Goal: Task Accomplishment & Management: Complete application form

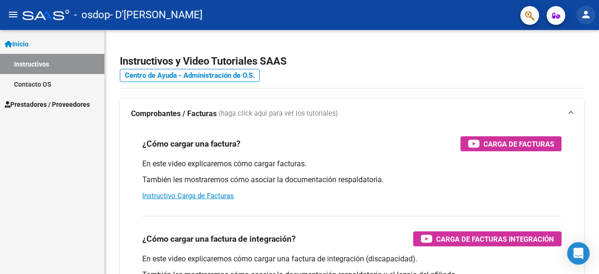
click at [587, 13] on mat-icon "person" at bounding box center [586, 14] width 11 height 11
click at [587, 13] on div at bounding box center [299, 137] width 599 height 274
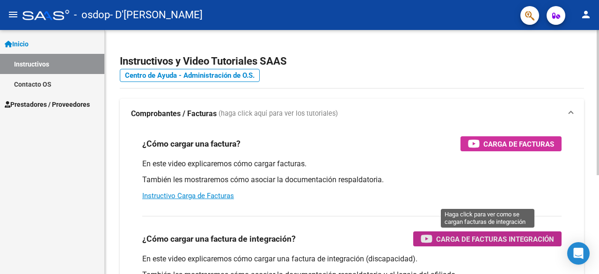
click at [447, 234] on span "Carga de Facturas Integración" at bounding box center [495, 239] width 118 height 12
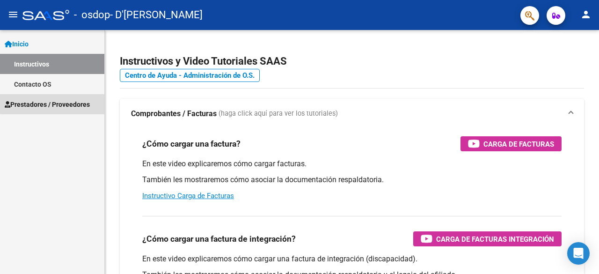
click at [77, 99] on span "Prestadores / Proveedores" at bounding box center [47, 104] width 85 height 10
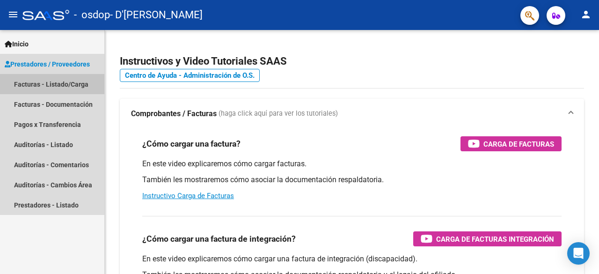
click at [66, 77] on link "Facturas - Listado/Carga" at bounding box center [52, 84] width 104 height 20
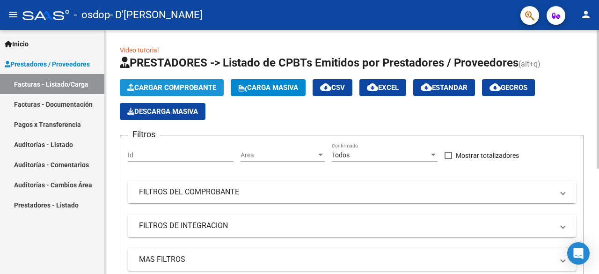
click at [138, 85] on span "Cargar Comprobante" at bounding box center [171, 87] width 89 height 8
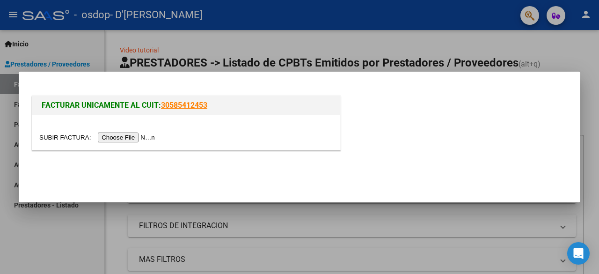
click at [114, 140] on input "file" at bounding box center [98, 138] width 118 height 10
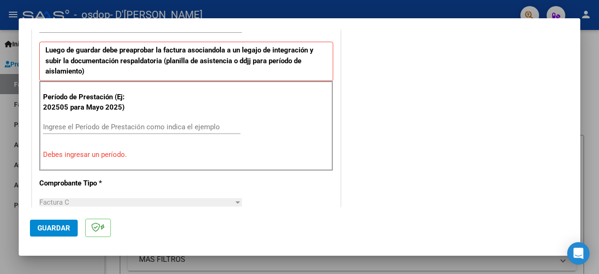
scroll to position [271, 0]
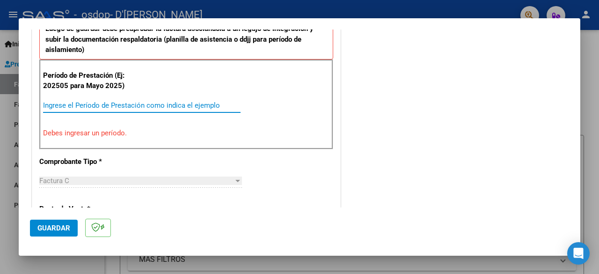
click at [84, 103] on input "Ingrese el Período de Prestación como indica el ejemplo" at bounding box center [142, 105] width 198 height 8
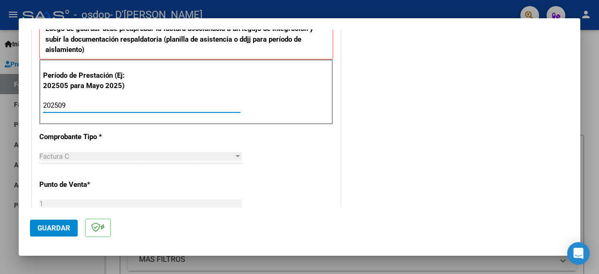
type input "202509"
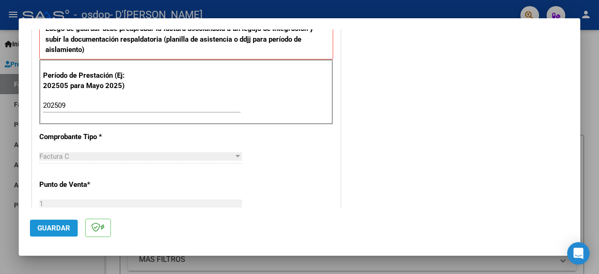
click at [52, 227] on span "Guardar" at bounding box center [53, 228] width 33 height 8
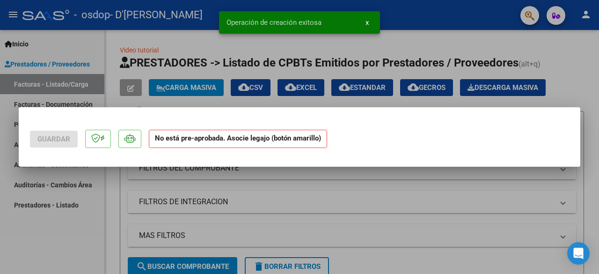
scroll to position [0, 0]
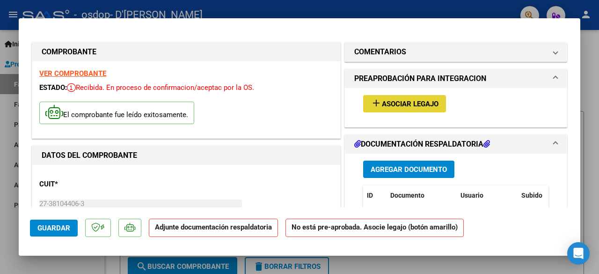
click at [390, 100] on span "Asociar Legajo" at bounding box center [410, 104] width 57 height 8
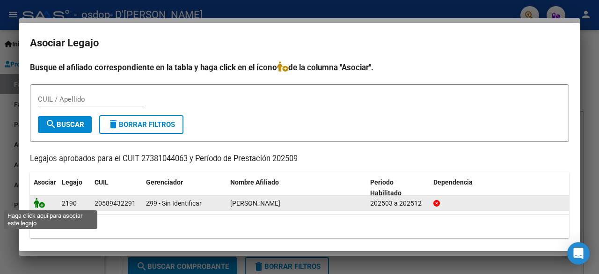
click at [41, 203] on icon at bounding box center [39, 203] width 11 height 10
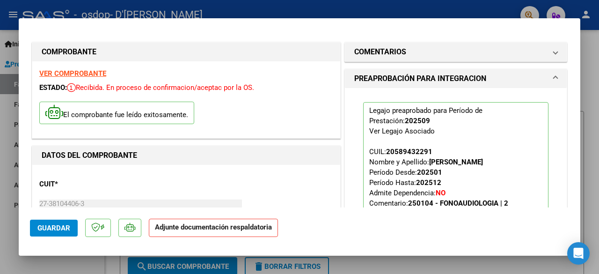
click at [203, 224] on strong "Adjunte documentación respaldatoria" at bounding box center [213, 227] width 117 height 8
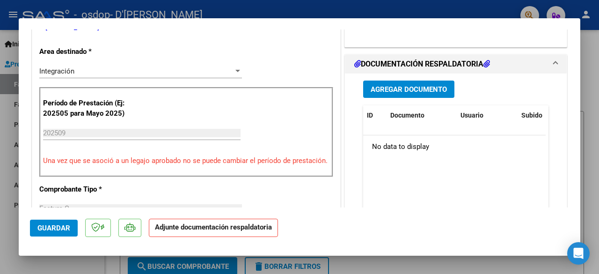
scroll to position [228, 0]
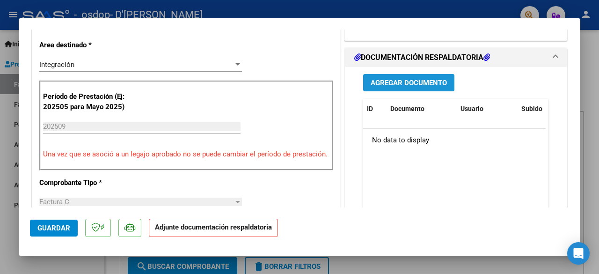
click at [382, 82] on span "Agregar Documento" at bounding box center [409, 83] width 76 height 8
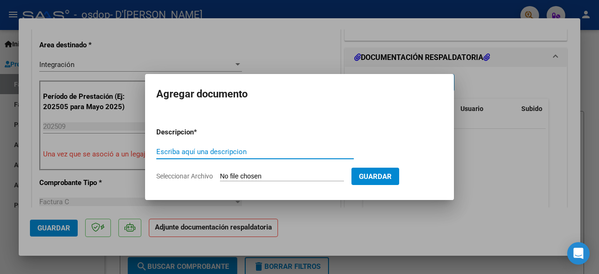
type input "a"
type input "Asistencia"
click at [362, 176] on span "Guardar" at bounding box center [375, 176] width 33 height 8
click at [317, 169] on form "Descripcion * Asistencia Escriba aquí una descripcion Seleccionar Archivo Guard…" at bounding box center [299, 154] width 287 height 68
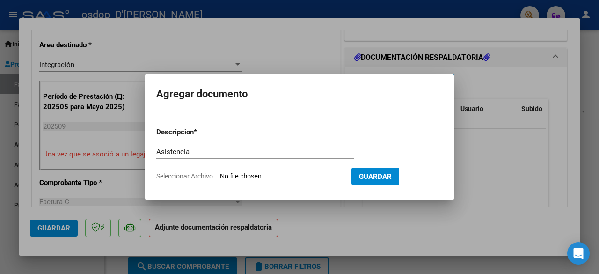
click at [241, 176] on input "Seleccionar Archivo" at bounding box center [282, 176] width 124 height 9
type input "C:\fakepath\Asistencia [PERSON_NAME] s - [DATE].pdf"
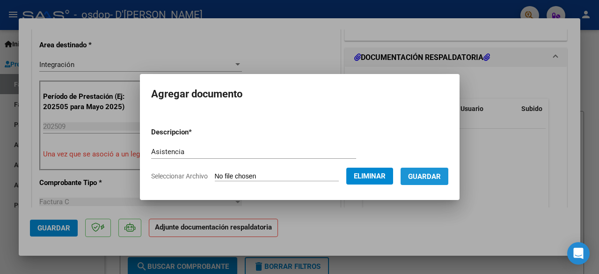
click at [427, 170] on button "Guardar" at bounding box center [425, 176] width 48 height 17
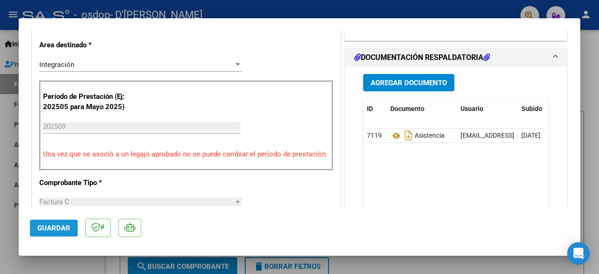
click at [47, 225] on span "Guardar" at bounding box center [53, 228] width 33 height 8
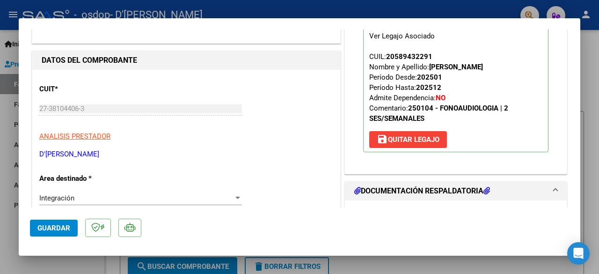
scroll to position [0, 0]
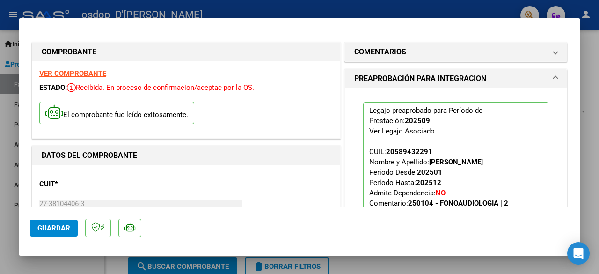
click at [374, 269] on div at bounding box center [299, 137] width 599 height 274
type input "$ 0,00"
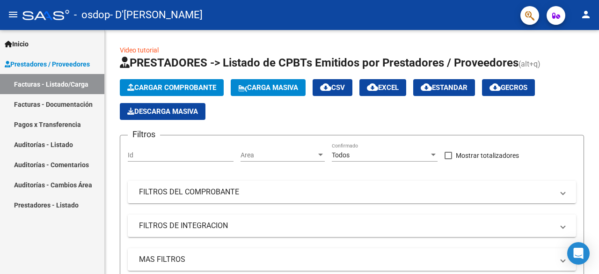
click at [22, 106] on link "Facturas - Documentación" at bounding box center [52, 104] width 104 height 20
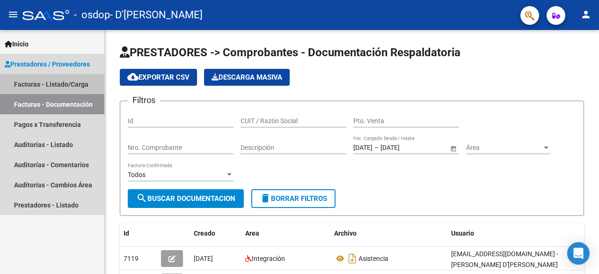
click at [16, 80] on link "Facturas - Listado/Carga" at bounding box center [52, 84] width 104 height 20
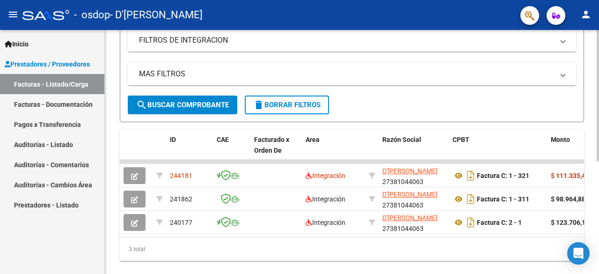
scroll to position [209, 0]
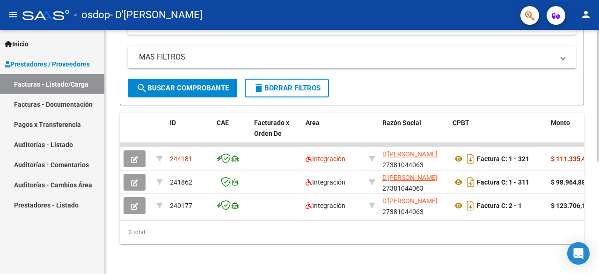
click at [591, 176] on div "Video tutorial PRESTADORES -> Listado de CPBTs Emitidos por Prestadores / Prove…" at bounding box center [353, 51] width 497 height 446
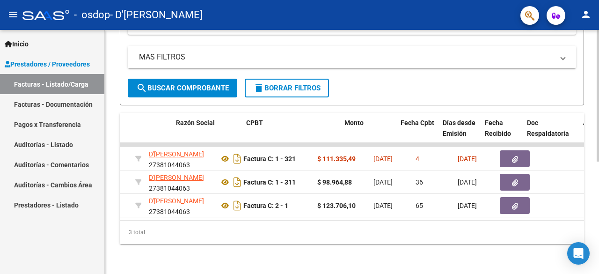
scroll to position [0, 0]
